Goal: Transaction & Acquisition: Subscribe to service/newsletter

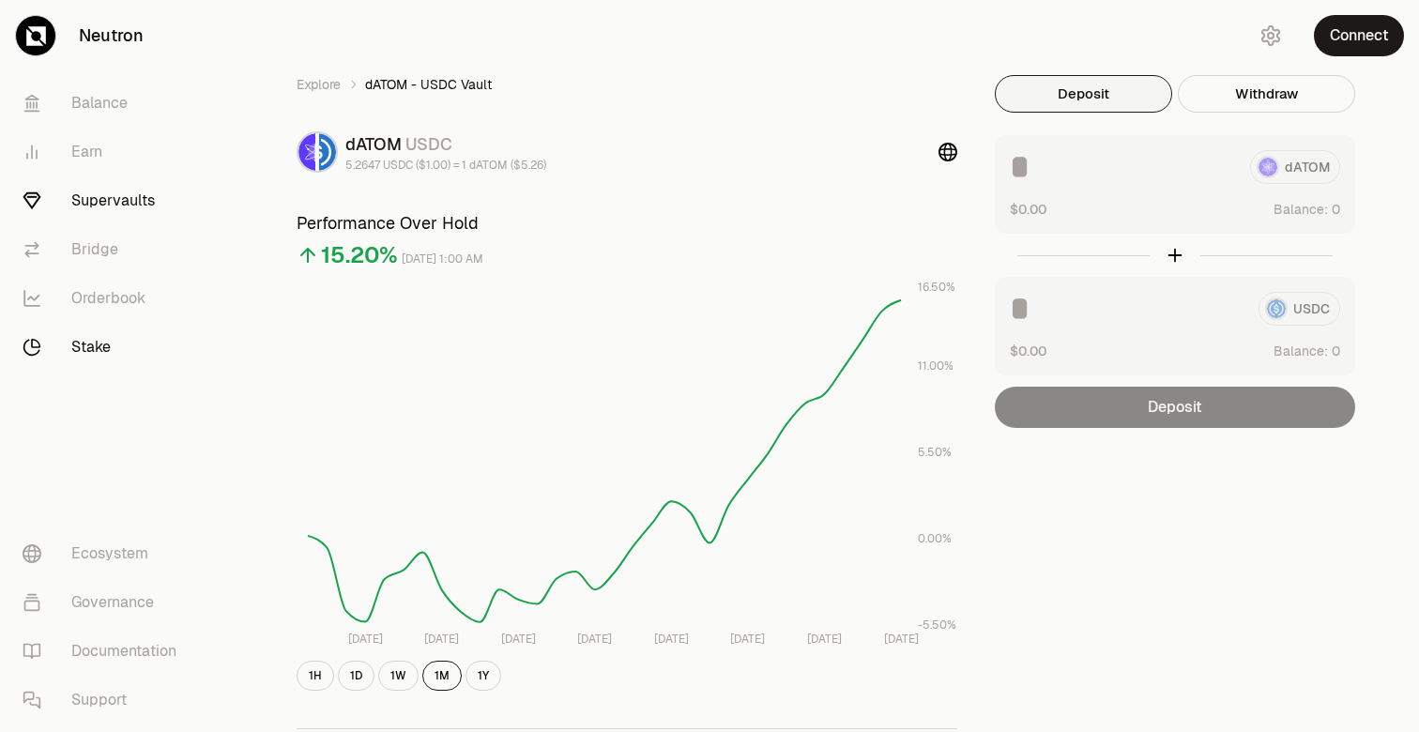
click at [103, 344] on link "Stake" at bounding box center [105, 347] width 195 height 49
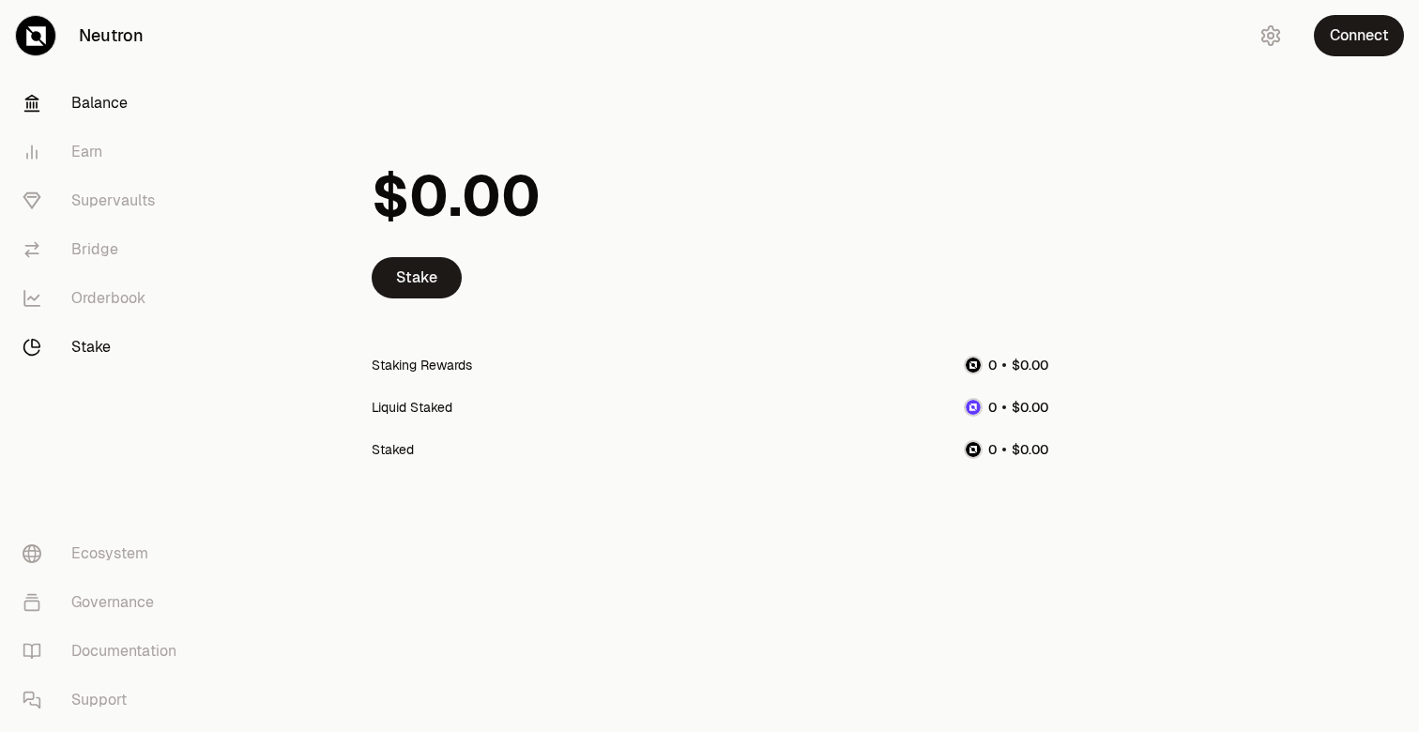
click at [111, 100] on link "Balance" at bounding box center [105, 103] width 195 height 49
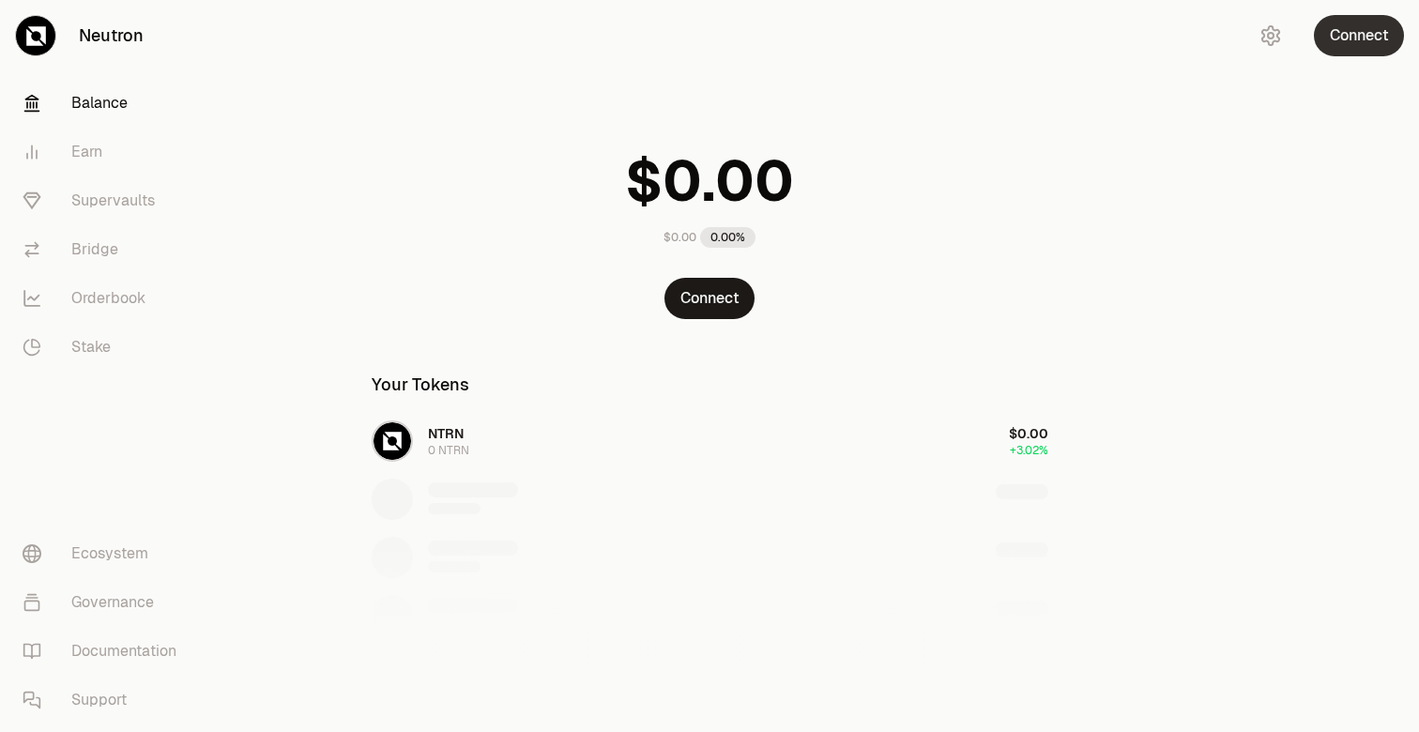
click at [1355, 39] on button "Connect" at bounding box center [1359, 35] width 90 height 41
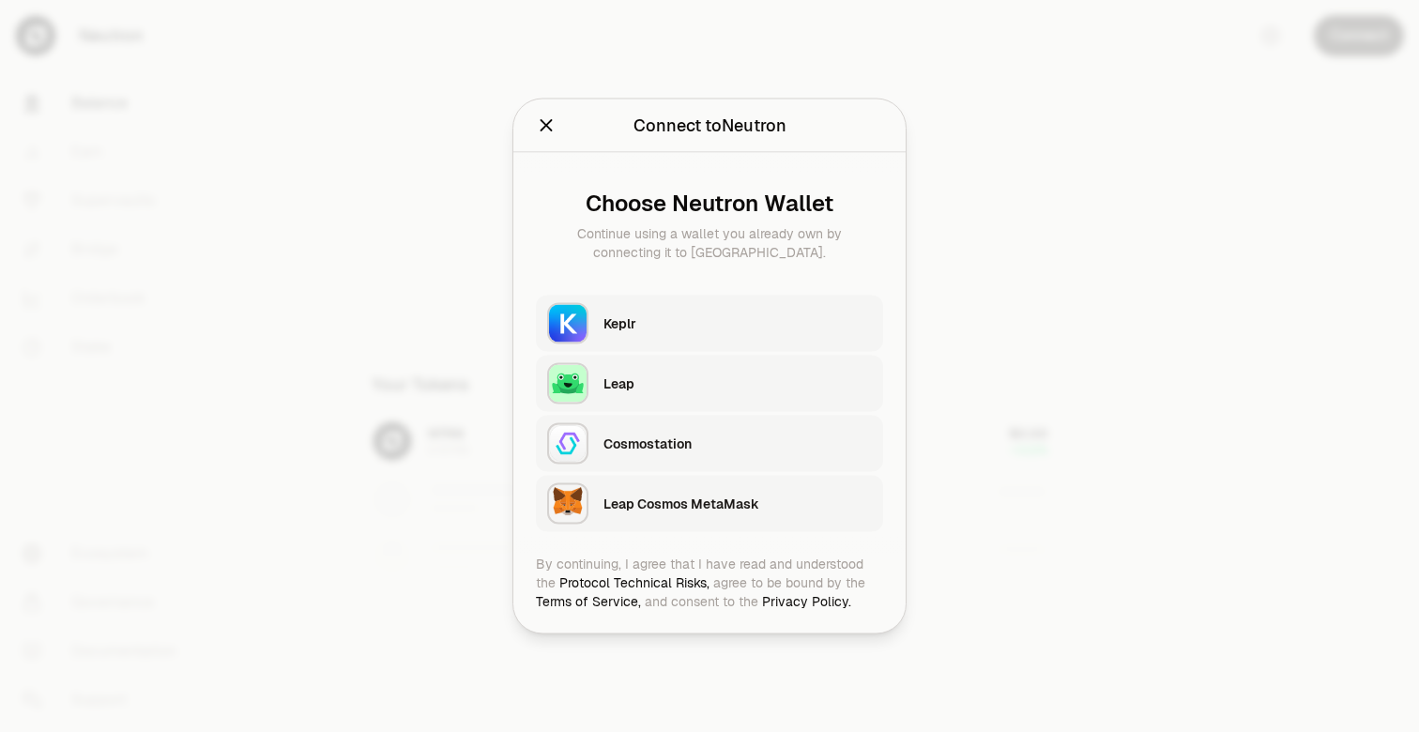
click at [729, 325] on div "Keplr" at bounding box center [737, 323] width 268 height 19
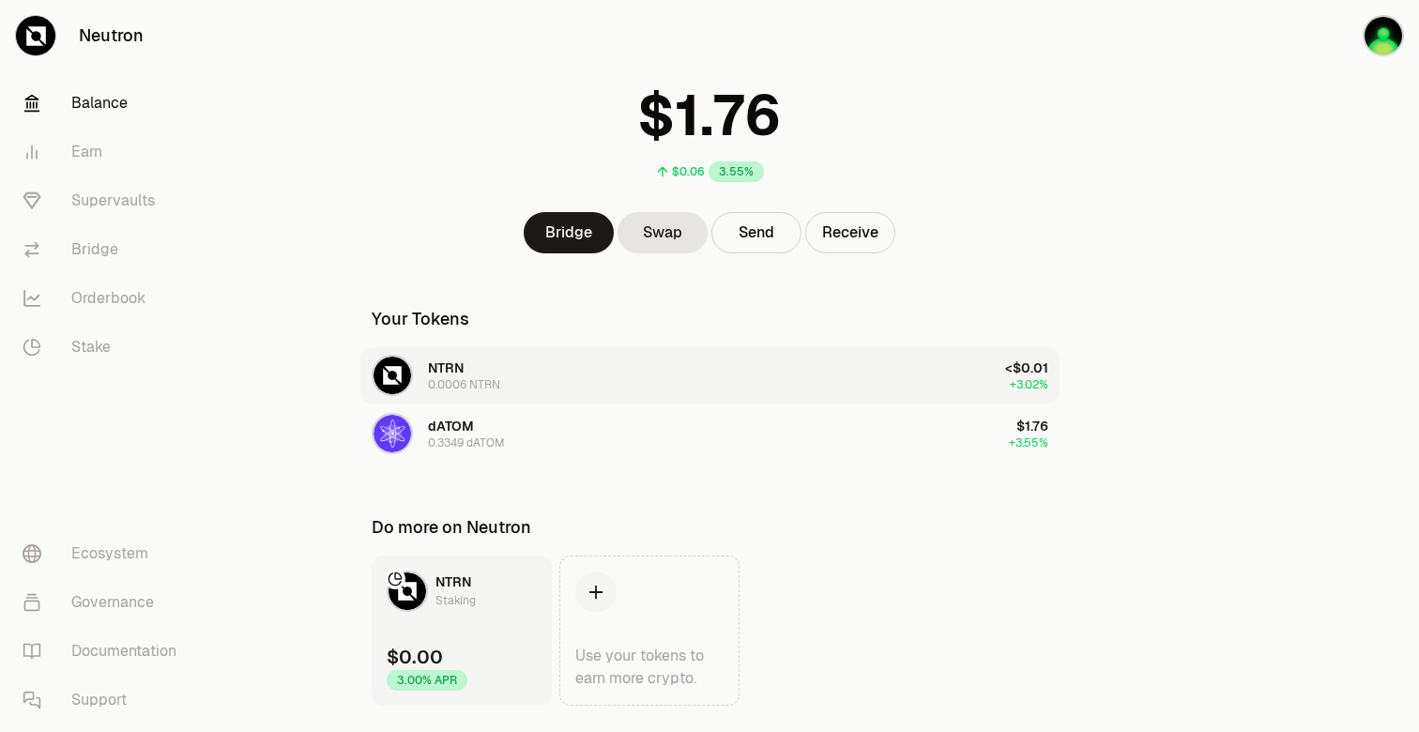
scroll to position [34, 0]
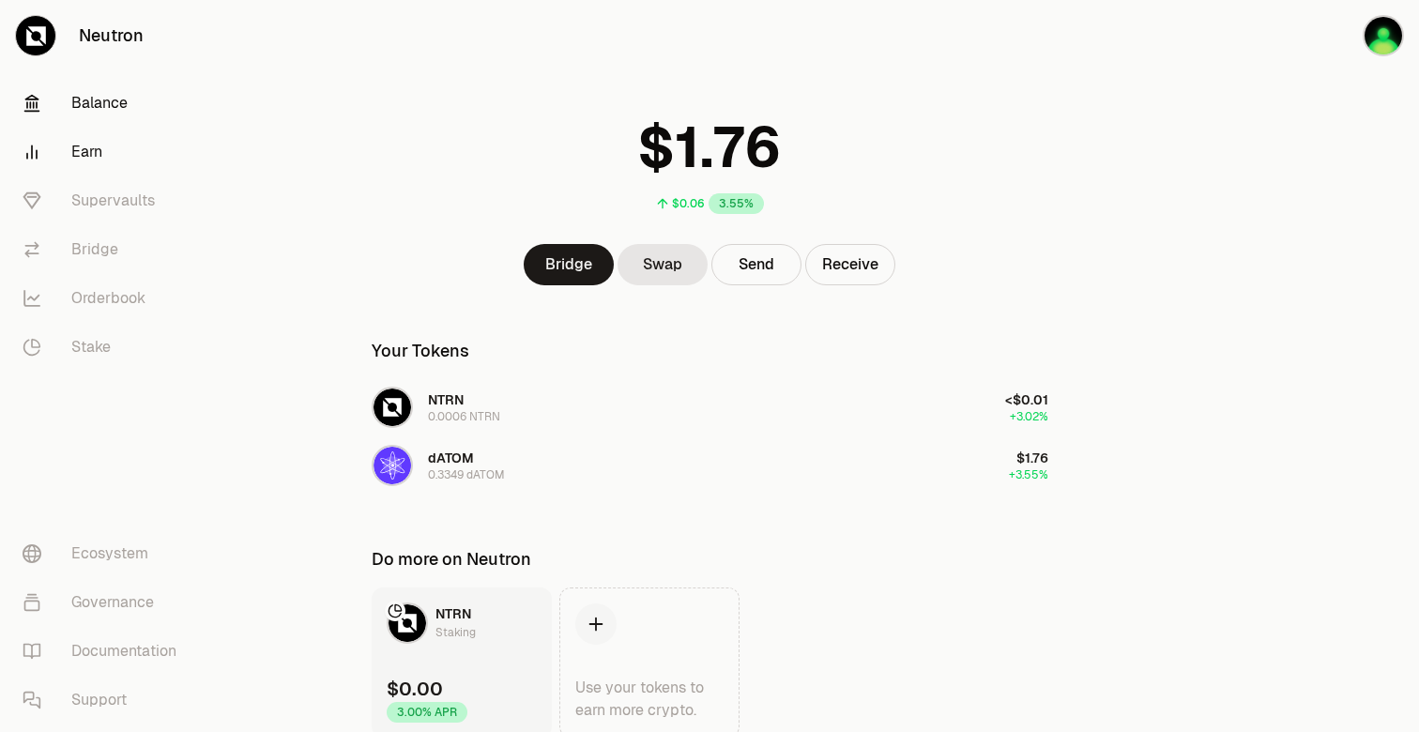
click at [91, 152] on link "Earn" at bounding box center [105, 152] width 195 height 49
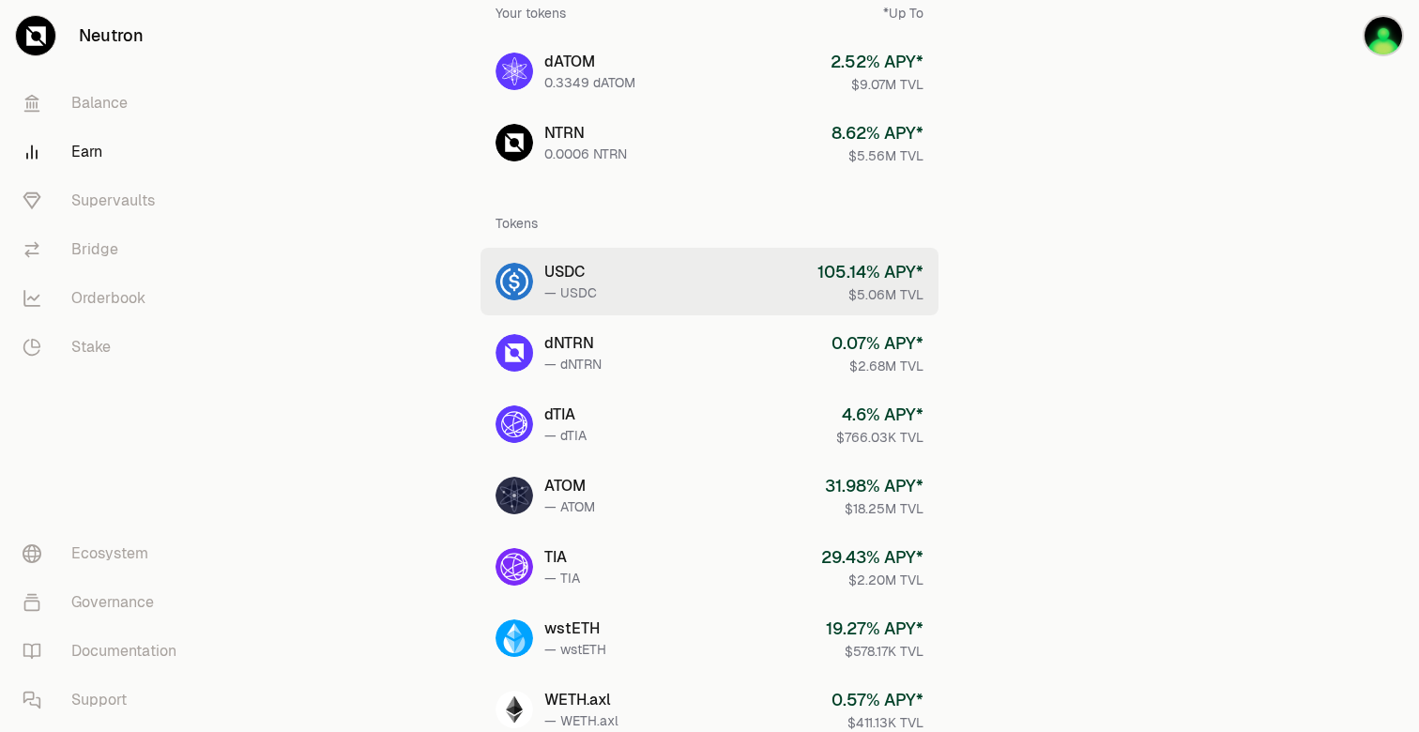
scroll to position [130, 0]
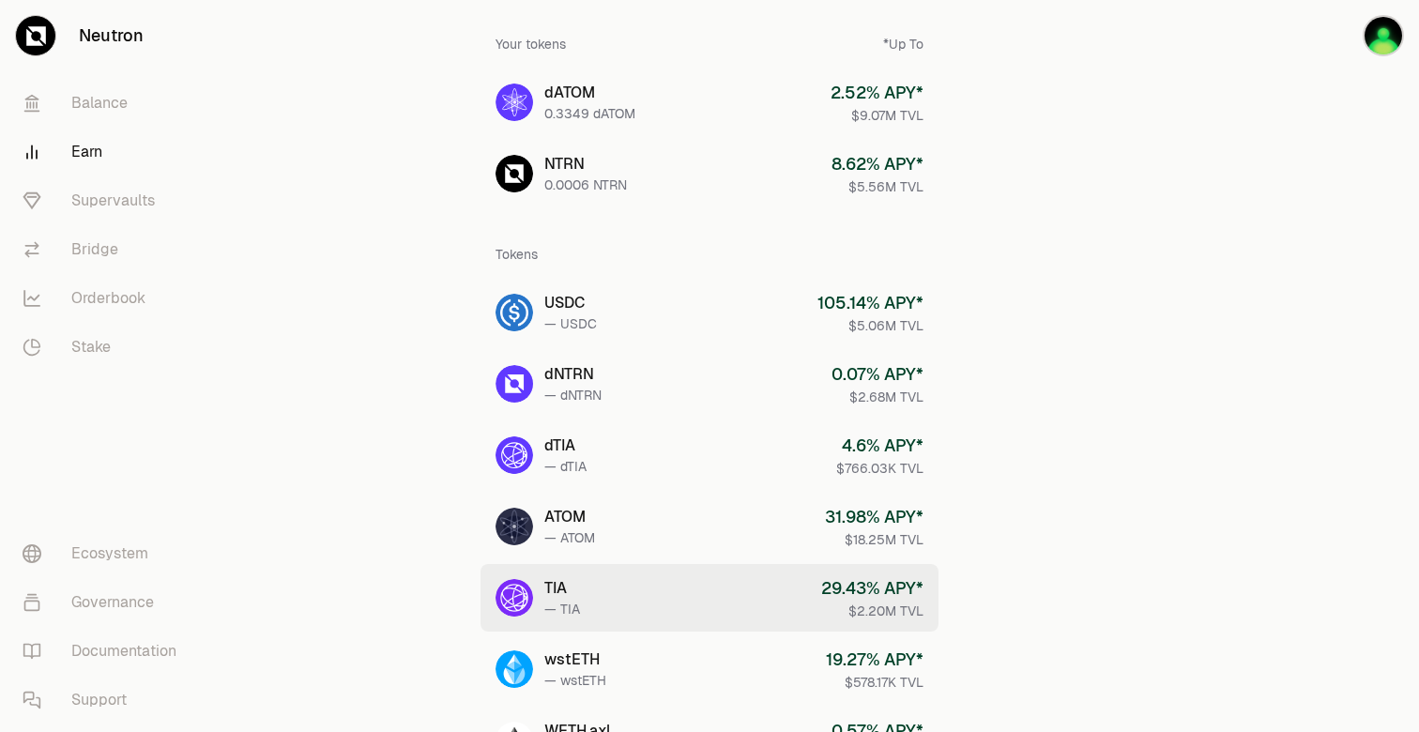
click at [625, 602] on link "TIA — TIA 29.43 % APY* $2.20M TVL" at bounding box center [710, 598] width 458 height 68
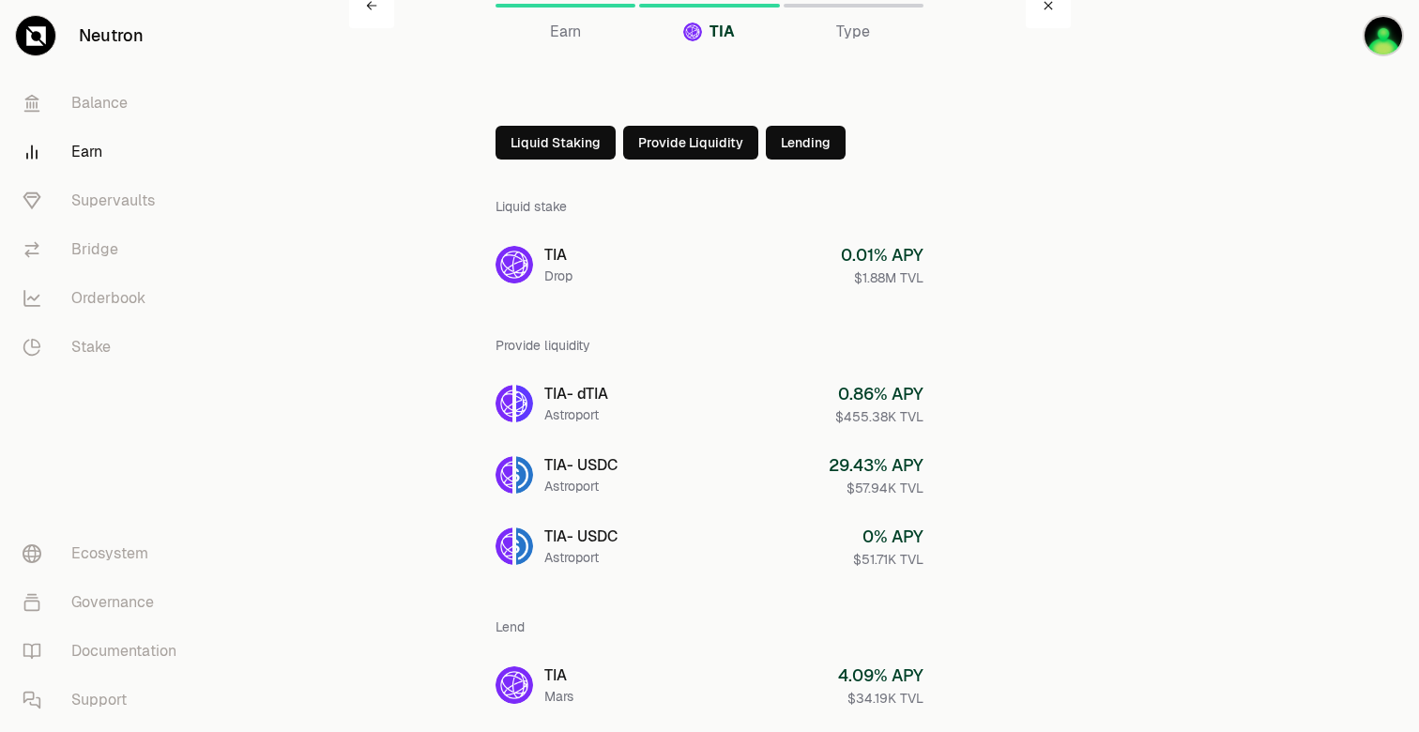
scroll to position [5, 0]
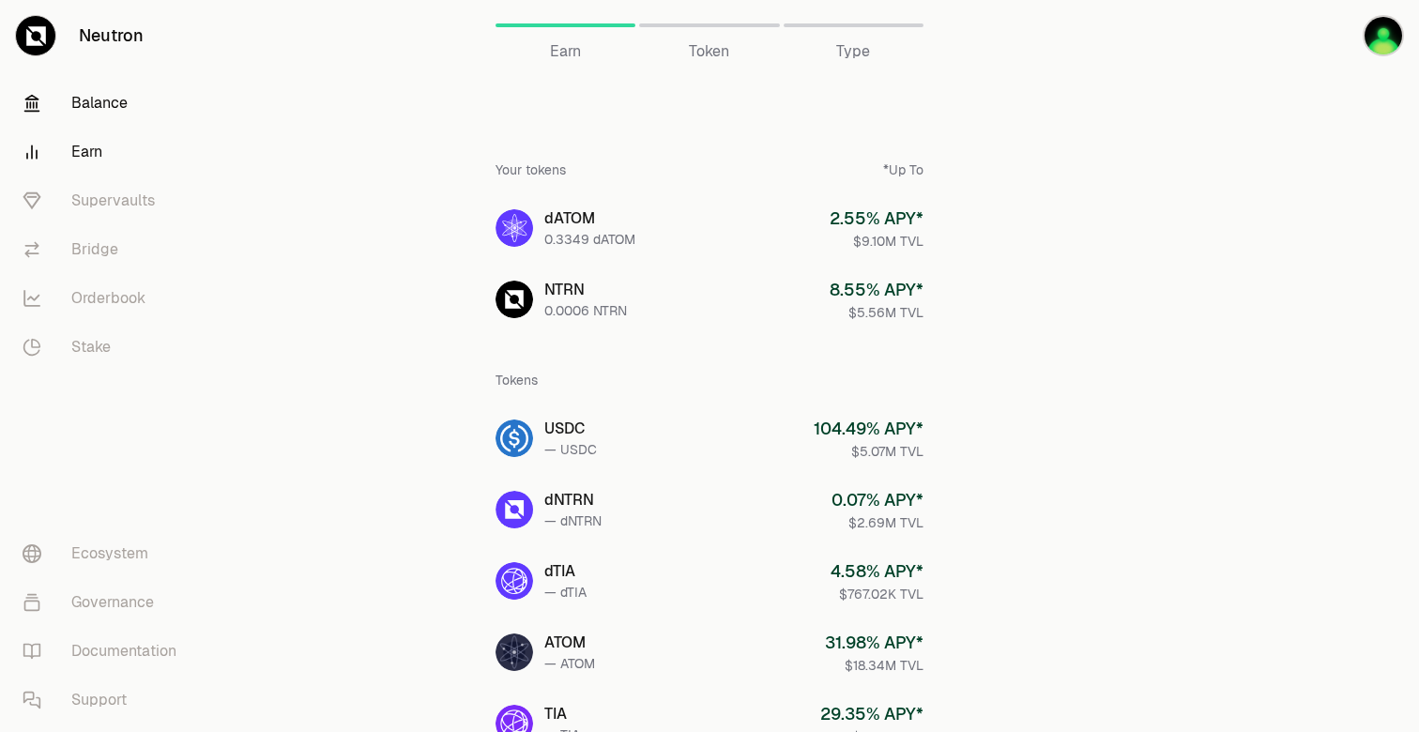
click at [92, 109] on link "Balance" at bounding box center [105, 103] width 195 height 49
